Goal: Information Seeking & Learning: Learn about a topic

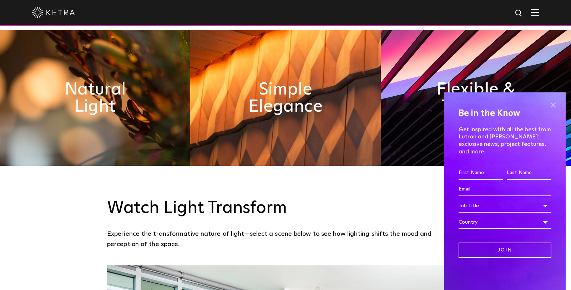
click at [554, 110] on span at bounding box center [553, 105] width 11 height 11
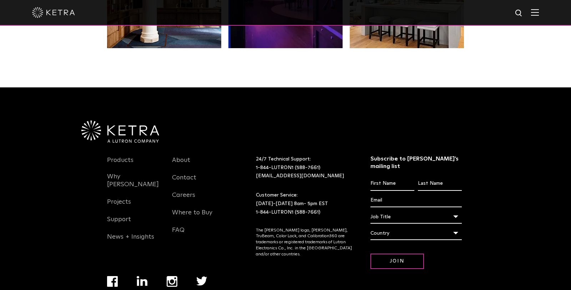
scroll to position [1498, 0]
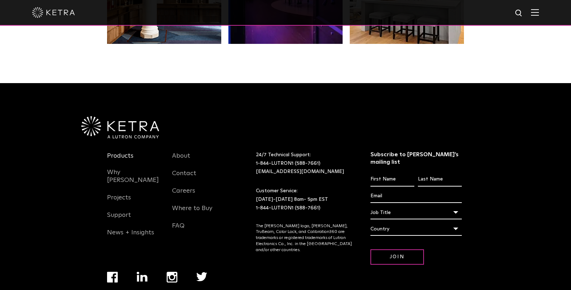
click at [110, 166] on link "Products" at bounding box center [120, 160] width 26 height 16
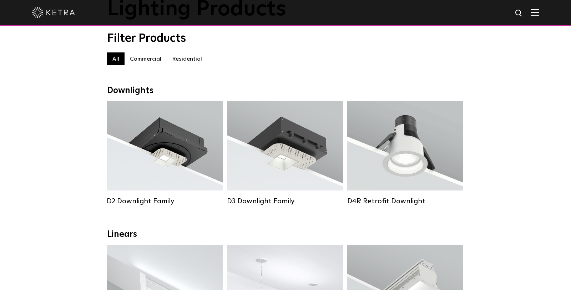
scroll to position [55, 0]
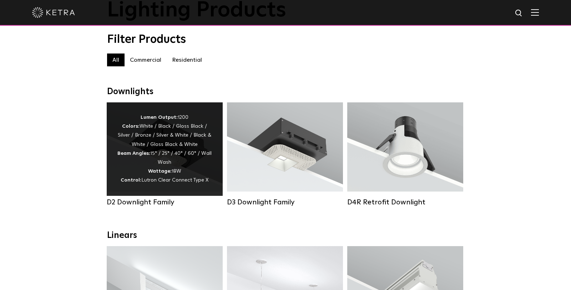
click at [176, 146] on div "Lumen Output: 1200 Colors: White / Black / Gloss Black / Silver / Bronze / Silv…" at bounding box center [164, 149] width 95 height 72
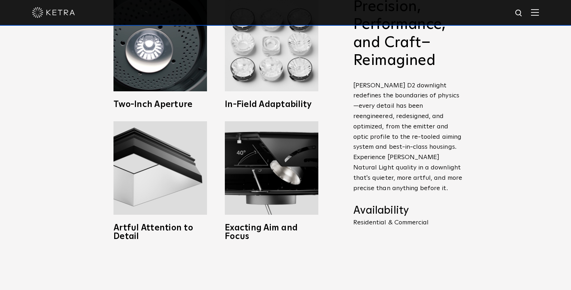
scroll to position [338, 0]
